Goal: Navigation & Orientation: Find specific page/section

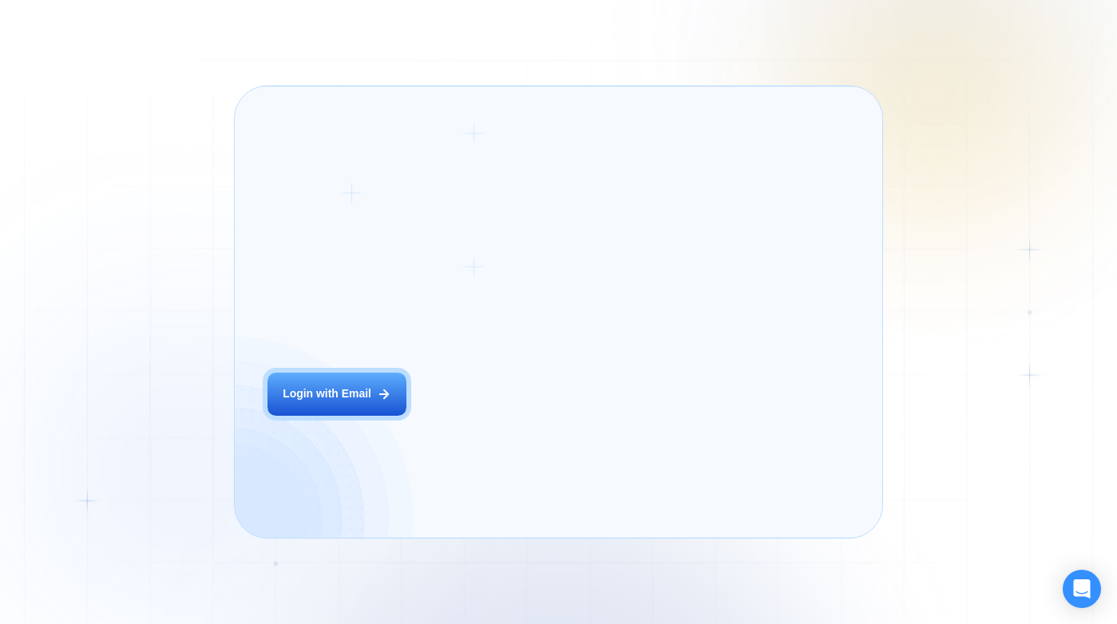
click at [519, 420] on div "Login ‍ Welcome to GigRadar. AI Business Manager for Agencies Login with Email" at bounding box center [389, 312] width 277 height 418
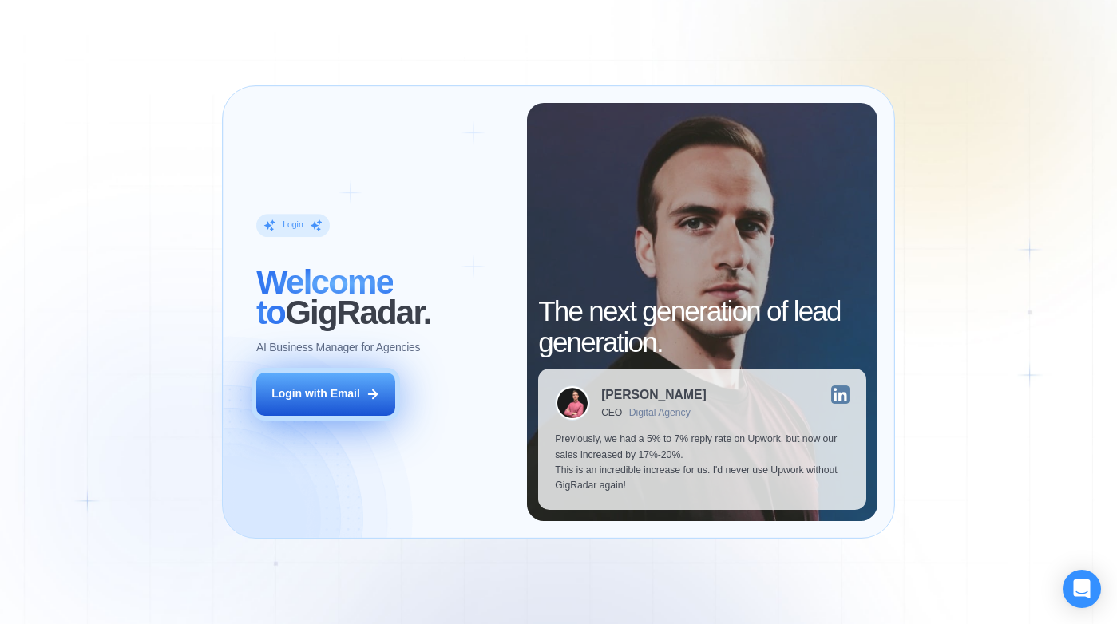
click at [363, 392] on button "Login with Email" at bounding box center [325, 394] width 138 height 43
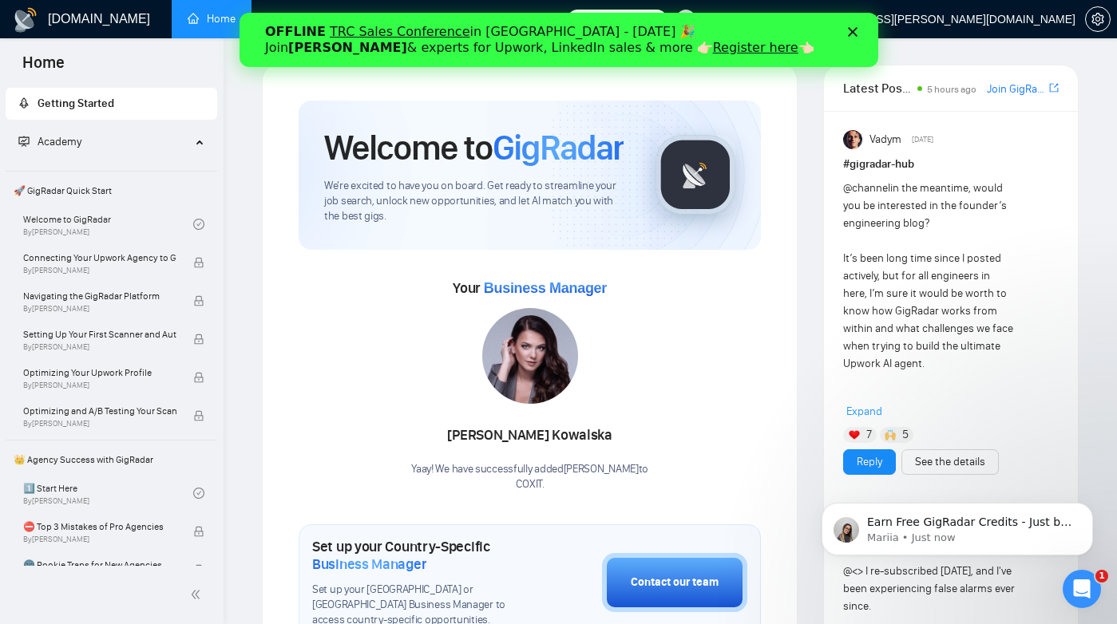
click at [852, 34] on icon "Close" at bounding box center [852, 32] width 10 height 10
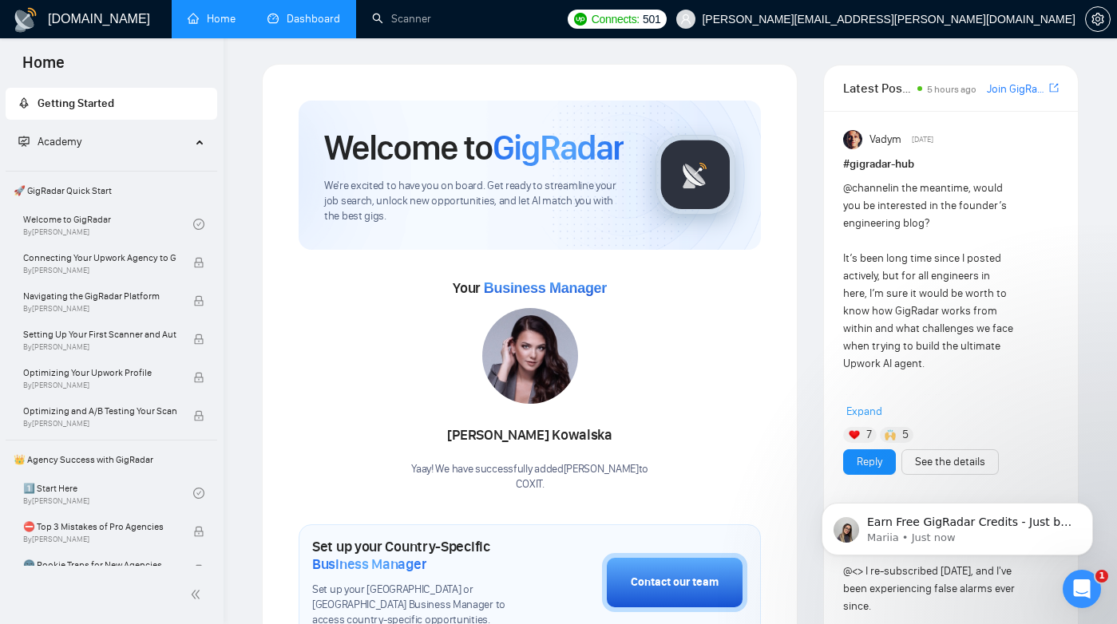
click at [304, 26] on link "Dashboard" at bounding box center [303, 19] width 73 height 14
